Goal: Task Accomplishment & Management: Use online tool/utility

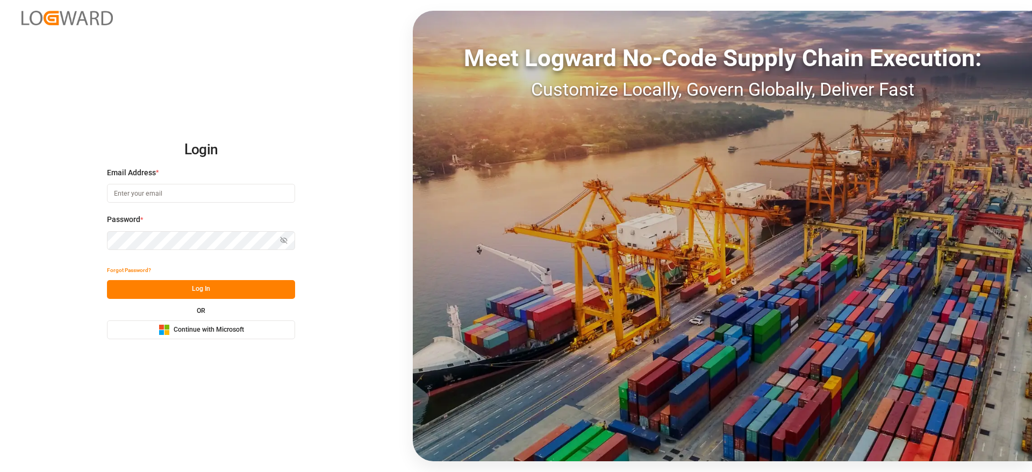
click at [265, 325] on button "Microsoft Logo Continue with Microsoft" at bounding box center [201, 329] width 188 height 19
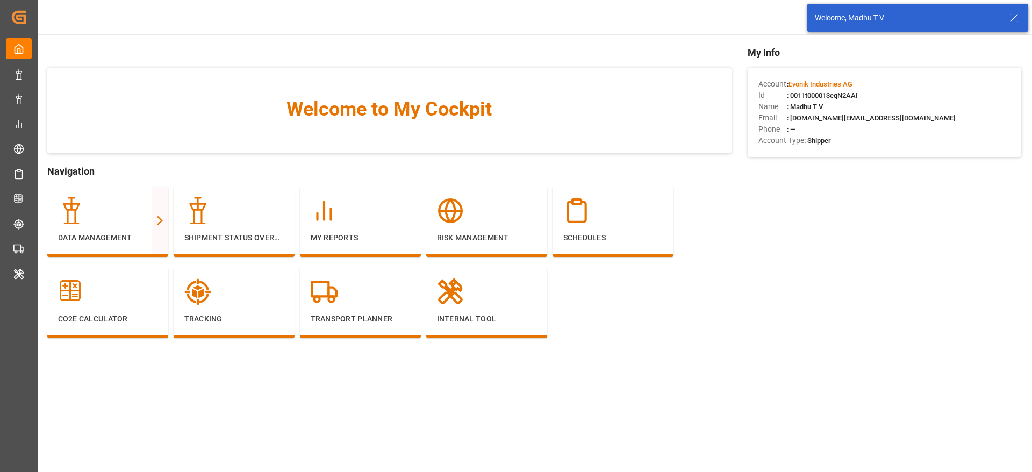
click at [1017, 15] on line at bounding box center [1014, 18] width 6 height 6
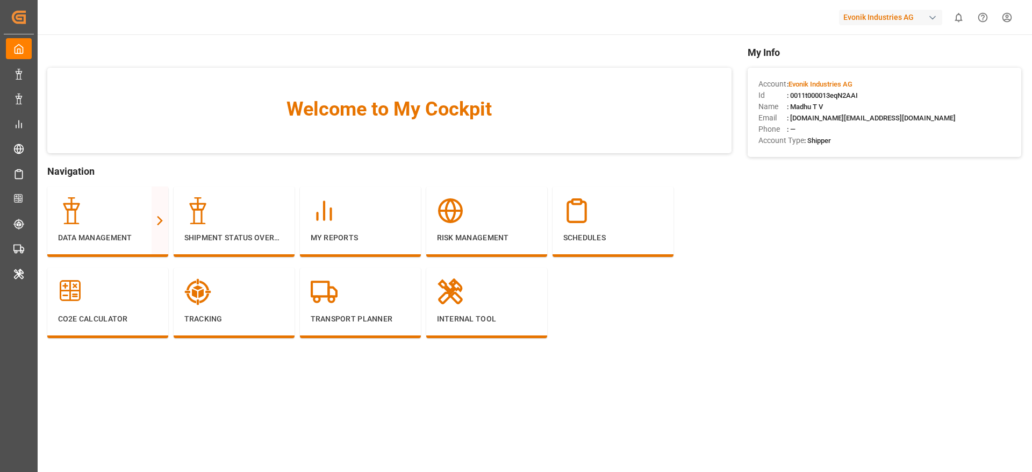
click at [908, 20] on div "Evonik Industries AG" at bounding box center [890, 18] width 103 height 16
type input "lodec"
click at [949, 74] on div "LA LODEC Asia LODECAsi-5PDP" at bounding box center [893, 73] width 183 height 24
